Goal: Task Accomplishment & Management: Use online tool/utility

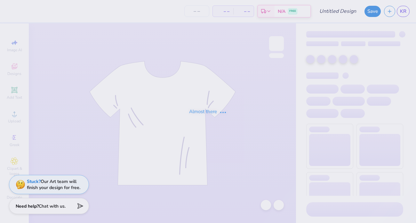
type input "24"
type input "[PERSON_NAME] : [GEOGRAPHIC_DATA][US_STATE]"
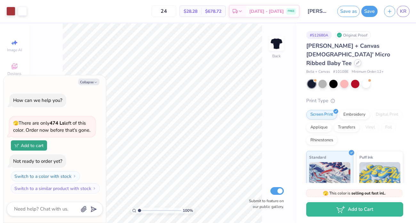
click at [355, 59] on div at bounding box center [358, 62] width 7 height 7
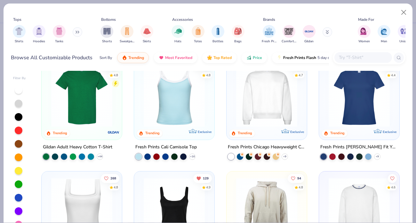
scroll to position [127, 0]
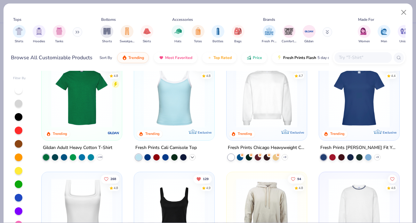
click at [193, 158] on icon at bounding box center [192, 156] width 5 height 5
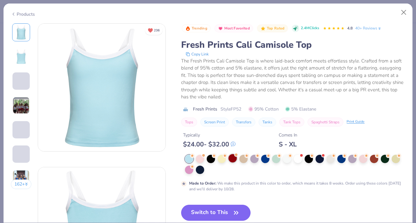
click at [235, 159] on div at bounding box center [233, 158] width 8 height 8
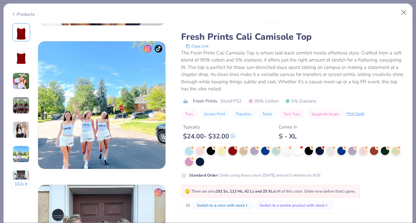
scroll to position [860, 0]
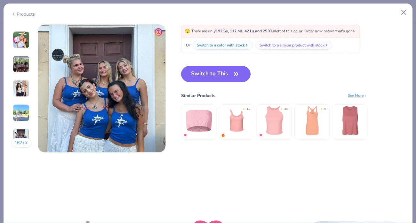
click at [245, 75] on button "Switch to This" at bounding box center [216, 74] width 70 height 16
type textarea "x"
type input "50"
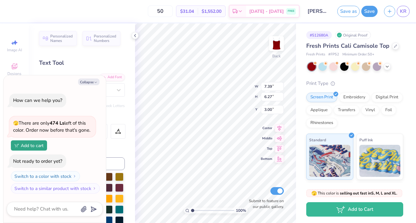
type textarea "x"
type input "5.05"
type textarea "x"
type input "9.24"
type input "0.89"
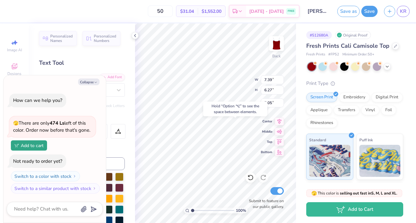
type input "1.38"
type textarea "x"
type input "3.54"
type textarea "x"
type input "2.02"
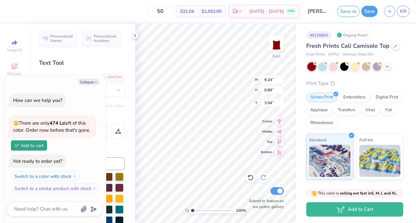
type input "0.36"
type input "0.25"
type textarea "x"
type input "2.92"
click at [138, 34] on div at bounding box center [135, 35] width 7 height 7
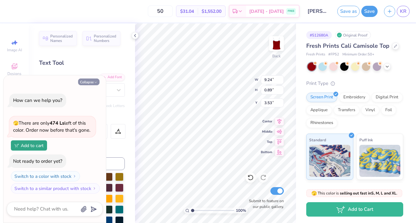
click at [95, 83] on icon "button" at bounding box center [96, 82] width 4 height 4
type textarea "x"
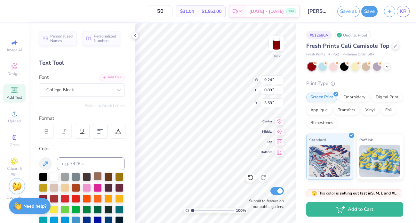
scroll to position [29, 0]
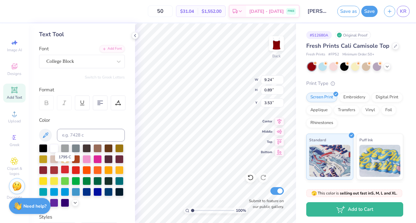
click at [64, 169] on div at bounding box center [65, 169] width 8 height 8
type input "9.19"
click at [46, 167] on div at bounding box center [43, 169] width 8 height 8
click at [63, 170] on div at bounding box center [65, 169] width 8 height 8
click at [78, 170] on div at bounding box center [76, 169] width 8 height 8
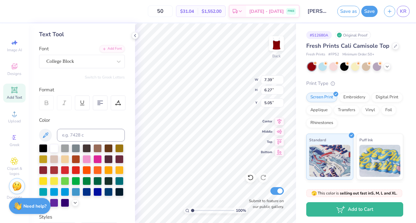
scroll to position [149, 0]
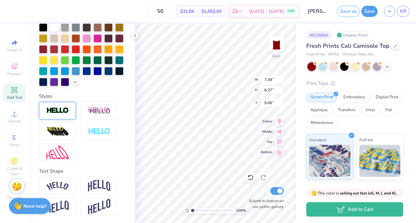
click at [66, 112] on img at bounding box center [57, 110] width 22 height 7
type input "7.49"
type input "6.38"
type input "4.99"
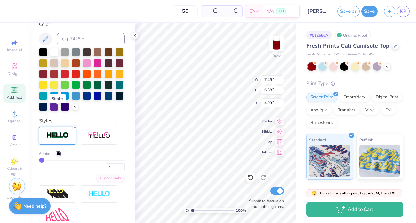
scroll to position [174, 0]
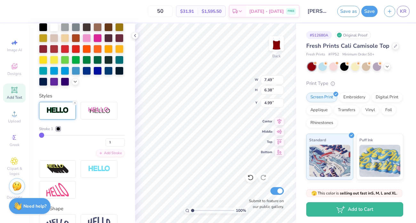
click at [60, 134] on div "Stroke 1 1" at bounding box center [82, 136] width 86 height 20
drag, startPoint x: 44, startPoint y: 134, endPoint x: 58, endPoint y: 135, distance: 13.5
click at [58, 135] on div "Stroke 1 1" at bounding box center [82, 136] width 86 height 20
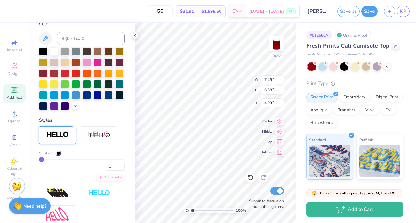
scroll to position [148, 0]
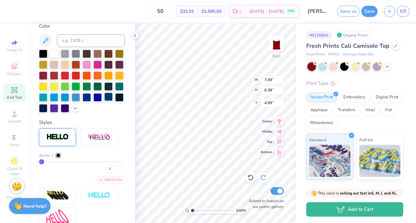
click at [108, 96] on div at bounding box center [108, 97] width 8 height 8
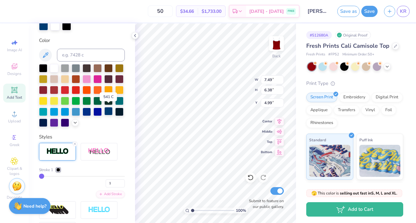
scroll to position [137, 0]
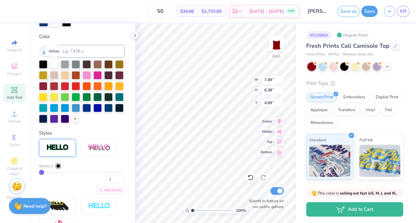
click at [52, 61] on div at bounding box center [54, 64] width 8 height 8
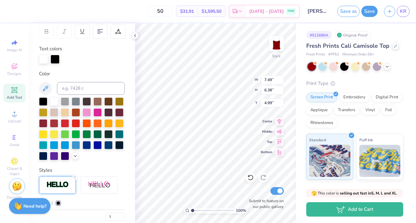
scroll to position [99, 0]
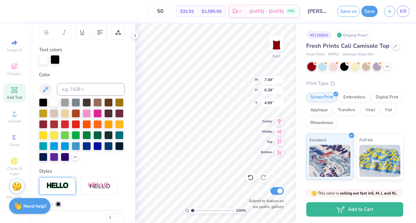
click at [58, 58] on div at bounding box center [55, 59] width 9 height 9
click at [108, 145] on div at bounding box center [108, 145] width 8 height 8
click at [134, 32] on div "Personalized Names Personalized Numbers Text Tool Add Font Font College Block S…" at bounding box center [82, 123] width 106 height 200
click at [137, 37] on icon at bounding box center [135, 35] width 5 height 5
click at [41, 59] on div at bounding box center [43, 59] width 9 height 9
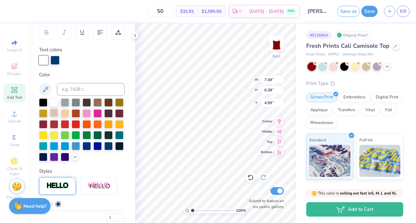
click at [50, 116] on div at bounding box center [54, 113] width 8 height 8
click at [95, 145] on div at bounding box center [98, 145] width 8 height 8
click at [114, 146] on div at bounding box center [82, 129] width 86 height 63
click at [107, 146] on div at bounding box center [108, 145] width 8 height 8
type input "3.69"
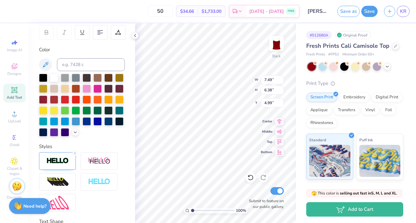
type input "5.11"
click at [62, 99] on div at bounding box center [65, 99] width 8 height 8
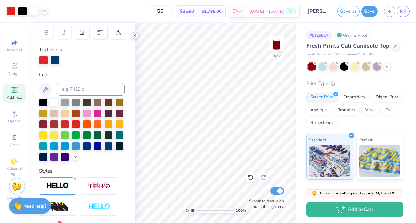
click at [135, 36] on icon at bounding box center [135, 35] width 5 height 5
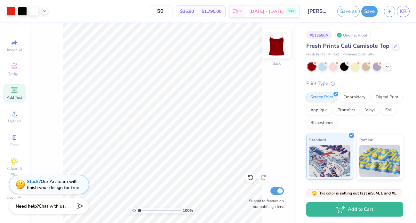
click at [282, 43] on img at bounding box center [277, 44] width 26 height 26
click at [12, 74] on span "Designs" at bounding box center [14, 73] width 14 height 5
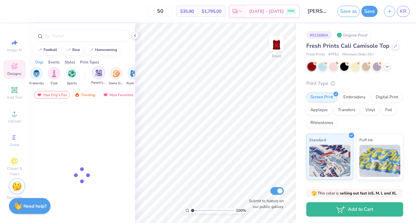
scroll to position [0, 21]
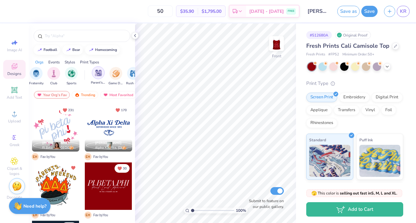
click at [98, 77] on div "filter for Parent's Weekend" at bounding box center [98, 72] width 13 height 13
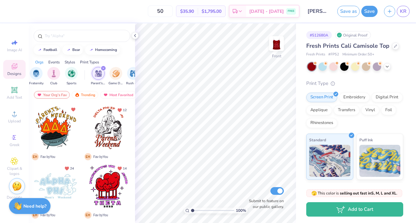
type textarea "x"
